Goal: Information Seeking & Learning: Find specific fact

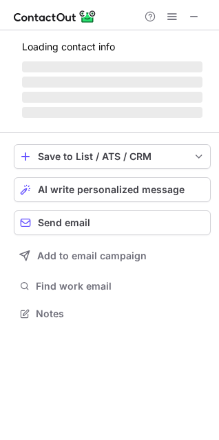
scroll to position [356, 219]
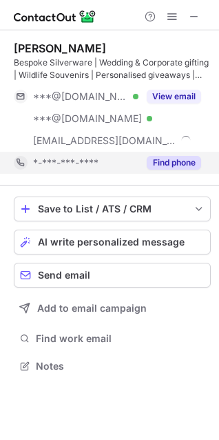
click at [169, 164] on button "Find phone" at bounding box center [174, 163] width 54 height 14
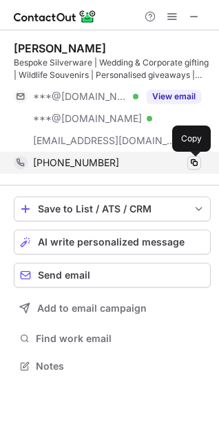
click at [196, 161] on span at bounding box center [194, 162] width 11 height 11
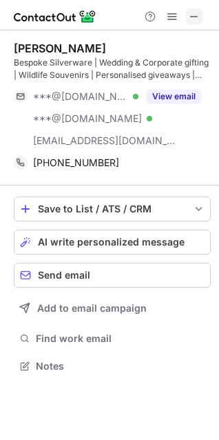
click at [189, 21] on span at bounding box center [194, 16] width 11 height 11
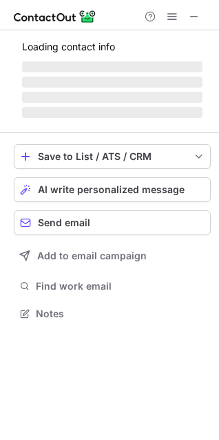
scroll to position [6, 6]
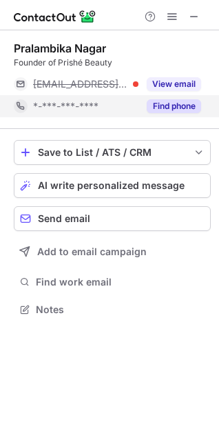
click at [183, 107] on button "Find phone" at bounding box center [174, 106] width 54 height 14
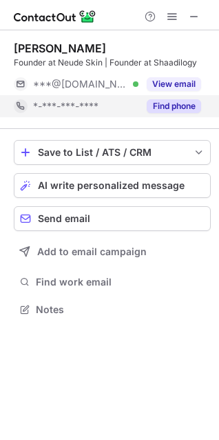
click at [188, 109] on button "Find phone" at bounding box center [174, 106] width 54 height 14
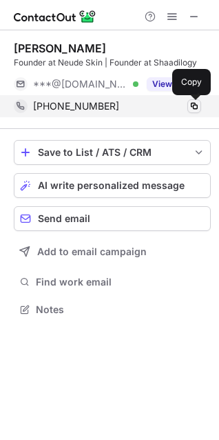
click at [199, 103] on span at bounding box center [194, 106] width 11 height 11
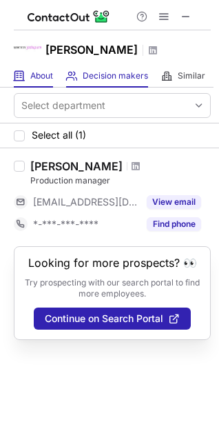
click at [41, 85] on div "About About Company" at bounding box center [33, 76] width 39 height 23
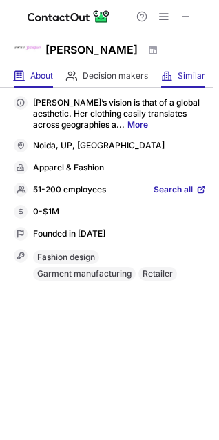
click at [174, 83] on div "Similar Similar Companies" at bounding box center [183, 76] width 44 height 23
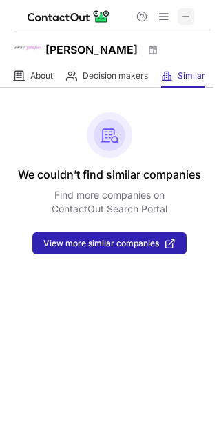
click at [183, 18] on span at bounding box center [186, 16] width 11 height 11
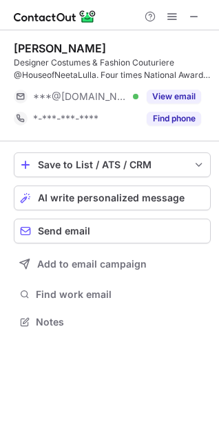
scroll to position [312, 219]
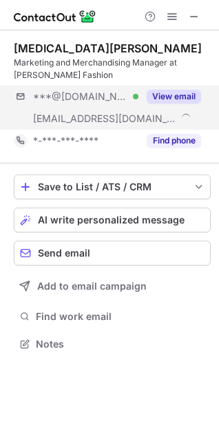
scroll to position [334, 219]
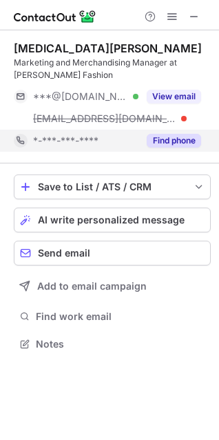
click at [179, 141] on button "Find phone" at bounding box center [174, 141] width 54 height 14
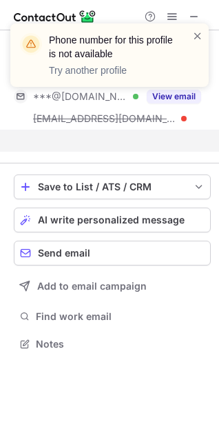
scroll to position [312, 219]
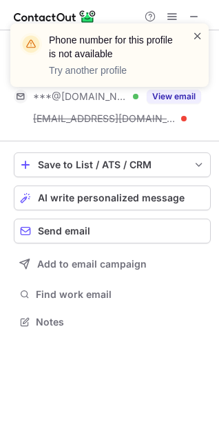
click at [196, 28] on div "Phone number for this profile is not available Try another profile" at bounding box center [109, 54] width 199 height 63
click at [196, 30] on span at bounding box center [197, 36] width 11 height 14
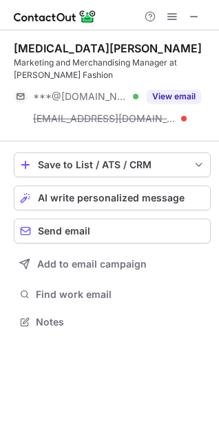
click at [194, 10] on div "Phone number for this profile is not available Try another profile" at bounding box center [109, 61] width 221 height 102
click at [194, 17] on span at bounding box center [194, 16] width 11 height 11
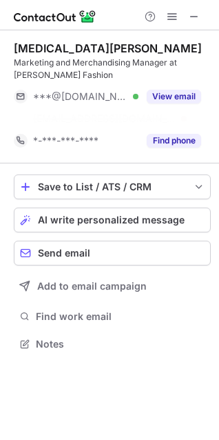
scroll to position [312, 219]
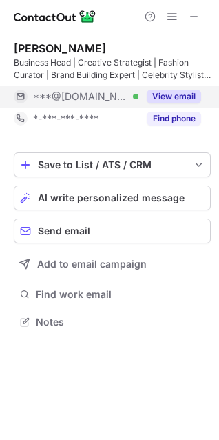
scroll to position [312, 219]
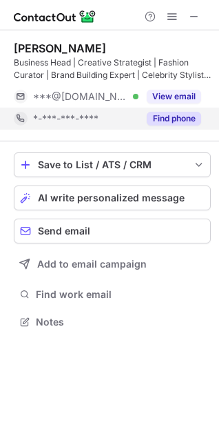
click at [165, 119] on button "Find phone" at bounding box center [174, 119] width 54 height 14
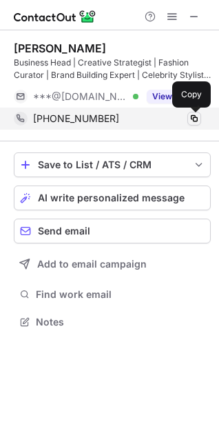
click at [193, 118] on span at bounding box center [194, 118] width 11 height 11
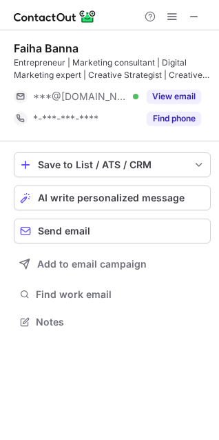
scroll to position [312, 219]
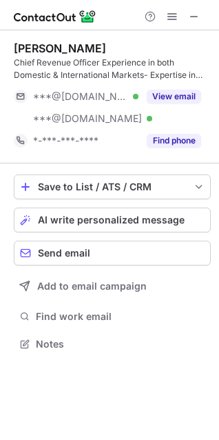
scroll to position [334, 219]
click at [199, 18] on span at bounding box center [194, 16] width 11 height 11
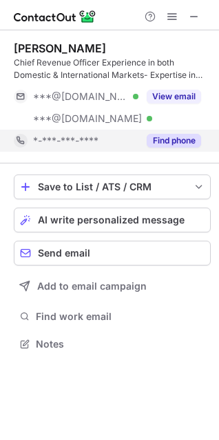
click at [181, 136] on button "Find phone" at bounding box center [174, 141] width 54 height 14
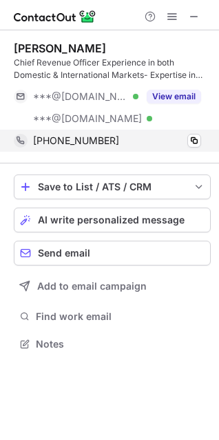
click at [201, 137] on div "+919871097712 Copy" at bounding box center [108, 141] width 188 height 22
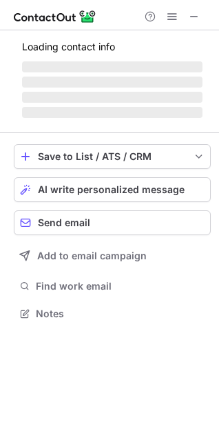
scroll to position [334, 219]
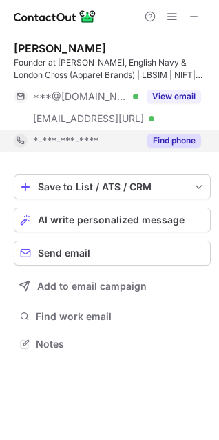
click at [163, 144] on button "Find phone" at bounding box center [174, 141] width 54 height 14
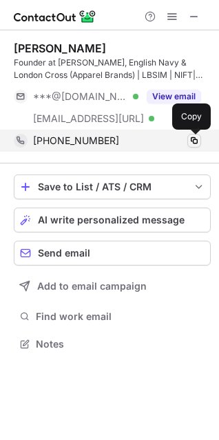
click at [198, 139] on span at bounding box center [194, 140] width 11 height 11
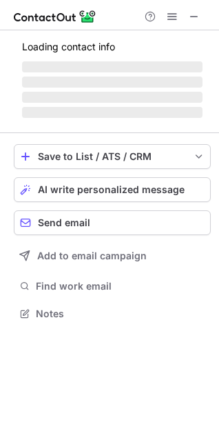
scroll to position [6, 6]
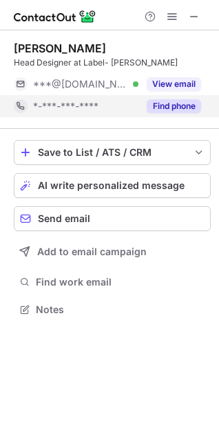
click at [156, 111] on button "Find phone" at bounding box center [174, 106] width 54 height 14
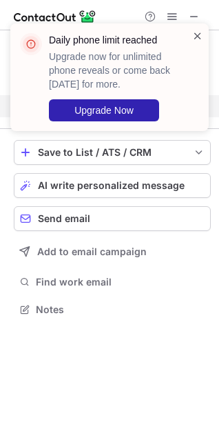
click at [195, 36] on span at bounding box center [197, 36] width 11 height 14
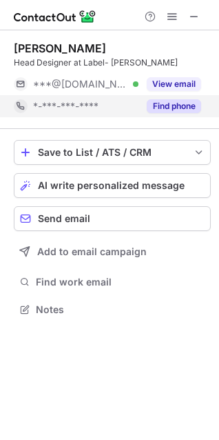
click at [195, 19] on div "Daily phone limit reached Upgrade now for unlimited phone reveals or come back …" at bounding box center [109, 83] width 221 height 146
click at [192, 17] on span at bounding box center [194, 16] width 11 height 11
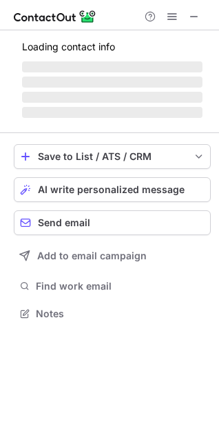
scroll to position [6, 6]
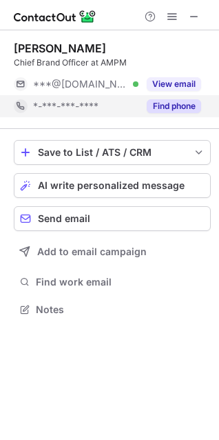
click at [190, 109] on button "Find phone" at bounding box center [174, 106] width 54 height 14
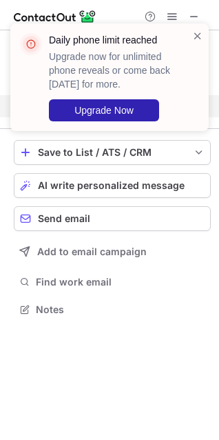
click at [196, 15] on div "Daily phone limit reached Upgrade now for unlimited phone reveals or come back …" at bounding box center [109, 83] width 221 height 146
click at [192, 17] on div "Daily phone limit reached Upgrade now for unlimited phone reveals or come back …" at bounding box center [109, 83] width 221 height 146
click at [199, 37] on span at bounding box center [197, 36] width 11 height 14
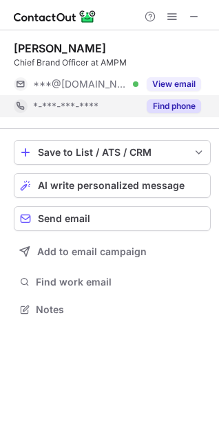
click at [195, 18] on div "Daily phone limit reached Upgrade now for unlimited phone reveals or come back …" at bounding box center [109, 83] width 221 height 146
click at [195, 13] on span at bounding box center [194, 16] width 11 height 11
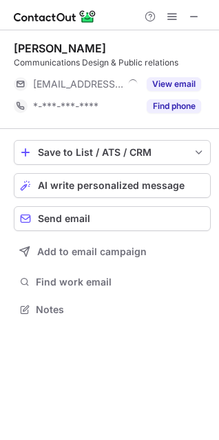
scroll to position [6, 6]
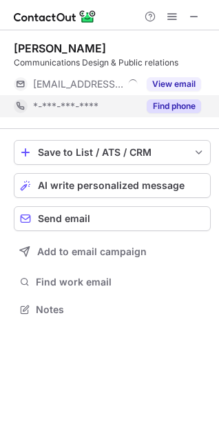
click at [181, 112] on button "Find phone" at bounding box center [174, 106] width 54 height 14
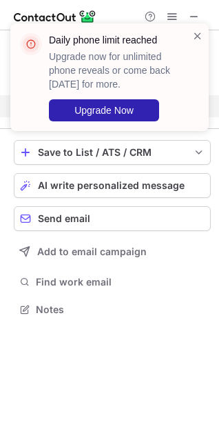
click at [196, 14] on div "Daily phone limit reached Upgrade now for unlimited phone reveals or come back …" at bounding box center [109, 83] width 221 height 146
click at [192, 37] on span at bounding box center [197, 36] width 11 height 14
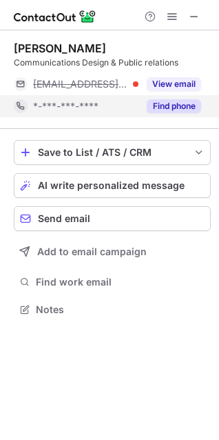
click at [193, 17] on div "Daily phone limit reached Upgrade now for unlimited phone reveals or come back …" at bounding box center [109, 24] width 221 height 28
click at [192, 14] on span at bounding box center [194, 16] width 11 height 11
